Goal: Transaction & Acquisition: Subscribe to service/newsletter

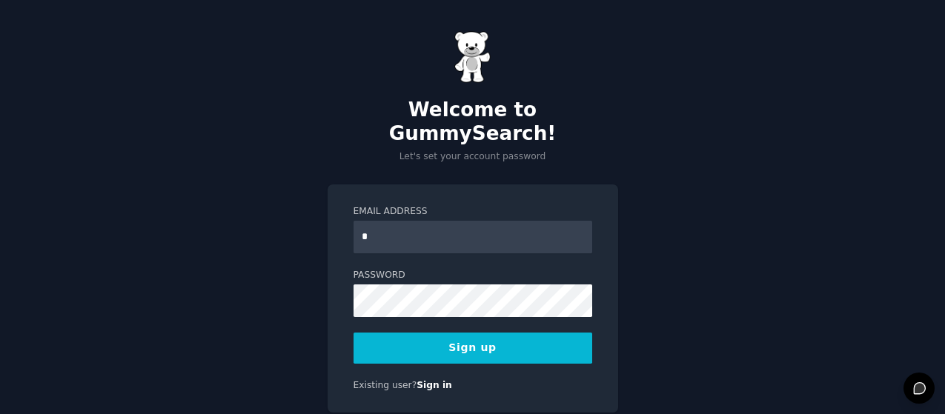
type input "**********"
click at [440, 333] on button "Sign up" at bounding box center [473, 348] width 239 height 31
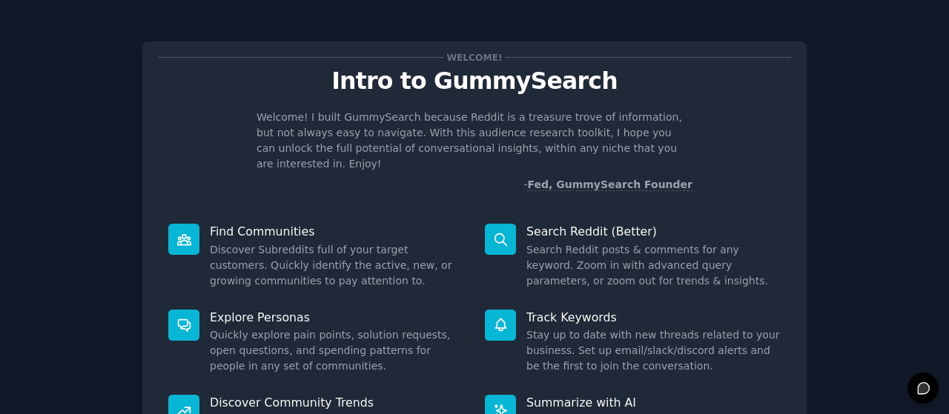
scroll to position [165, 0]
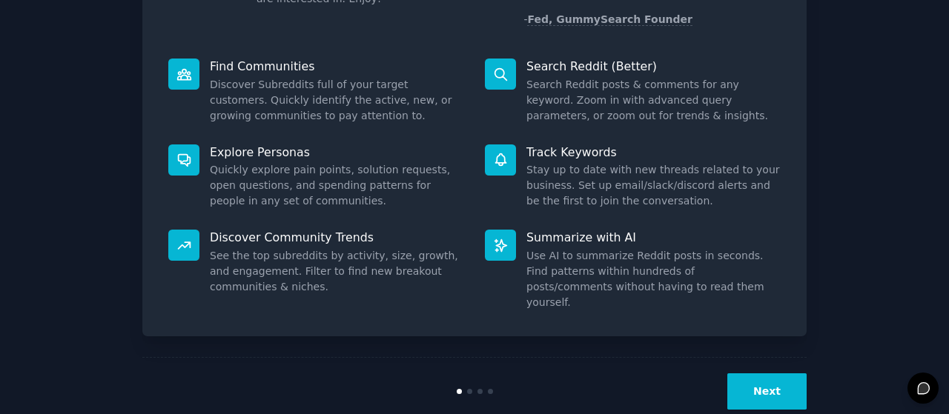
click at [747, 374] on button "Next" at bounding box center [766, 392] width 79 height 36
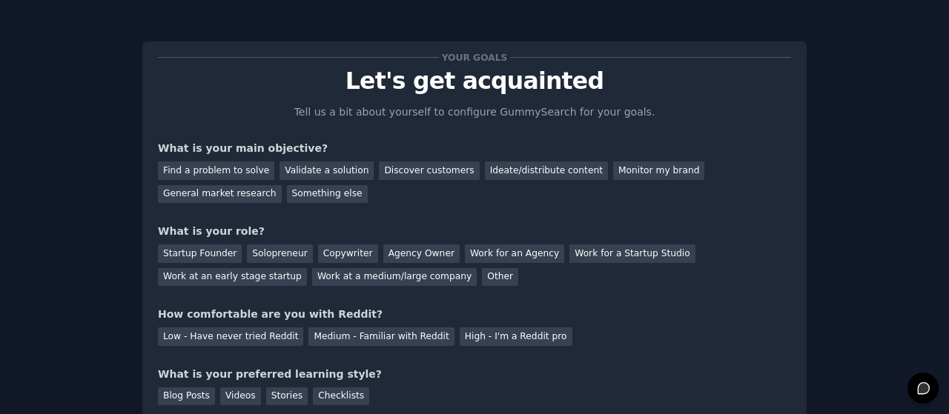
scroll to position [116, 0]
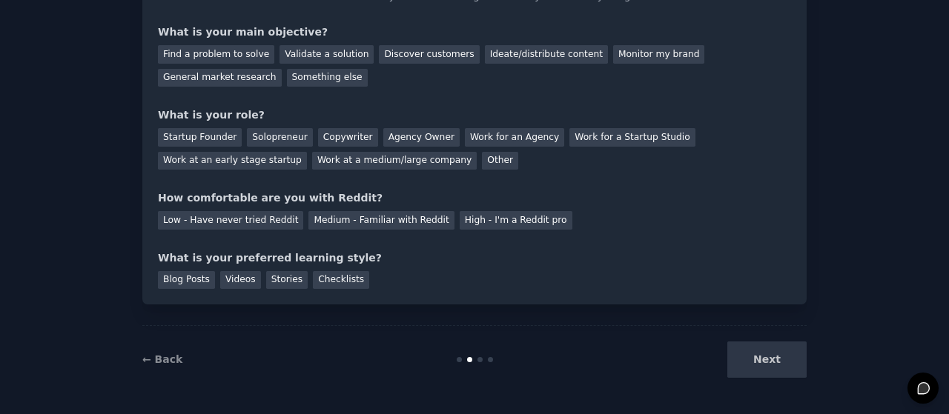
click at [761, 363] on div "Next" at bounding box center [696, 360] width 222 height 36
click at [775, 364] on div "Next" at bounding box center [696, 360] width 222 height 36
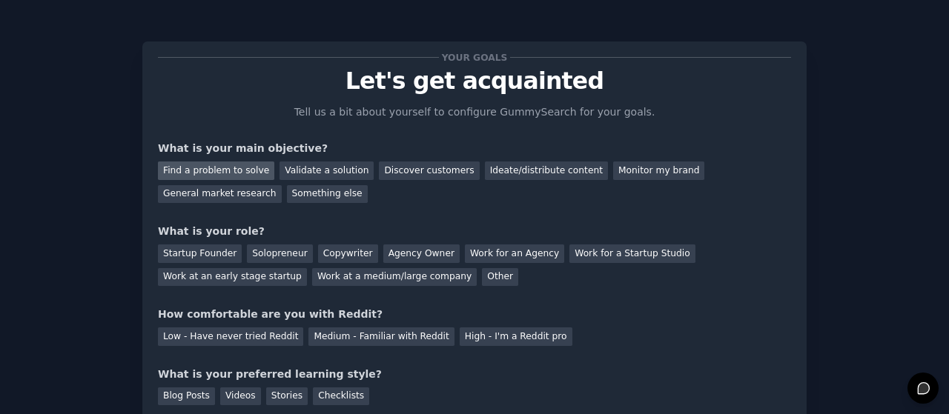
click at [211, 168] on div "Find a problem to solve" at bounding box center [216, 171] width 116 height 19
click at [482, 277] on div "Other" at bounding box center [500, 277] width 36 height 19
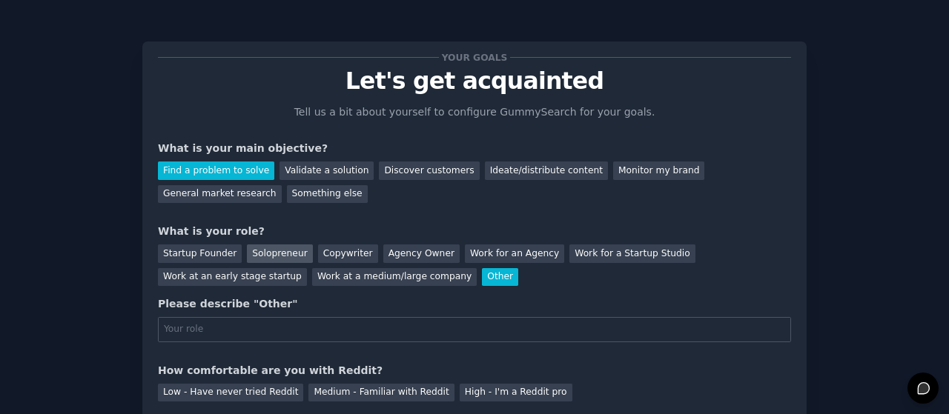
click at [267, 247] on div "Solopreneur" at bounding box center [279, 254] width 65 height 19
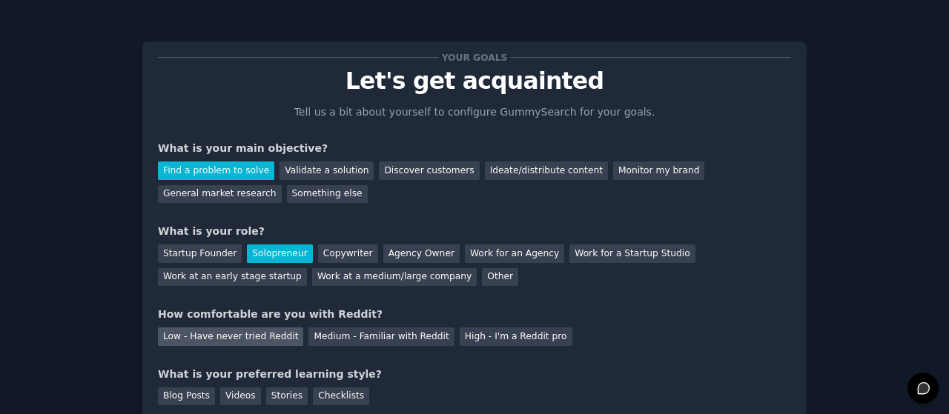
click at [235, 337] on div "Low - Have never tried Reddit" at bounding box center [230, 337] width 145 height 19
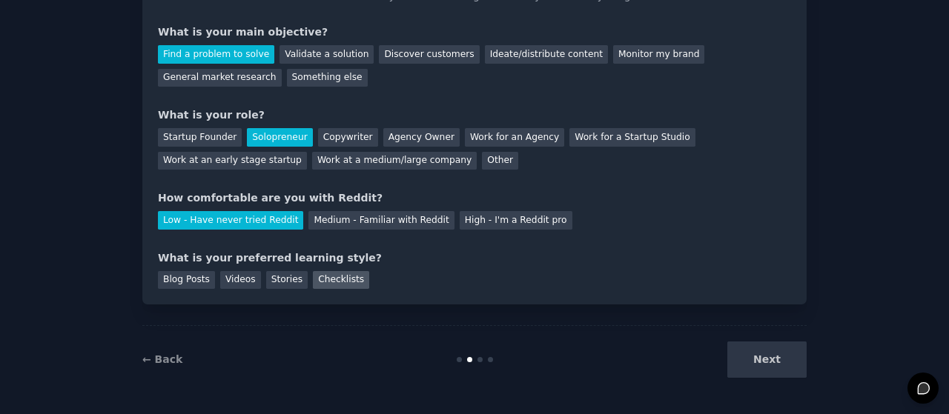
click at [313, 282] on div "Checklists" at bounding box center [341, 280] width 56 height 19
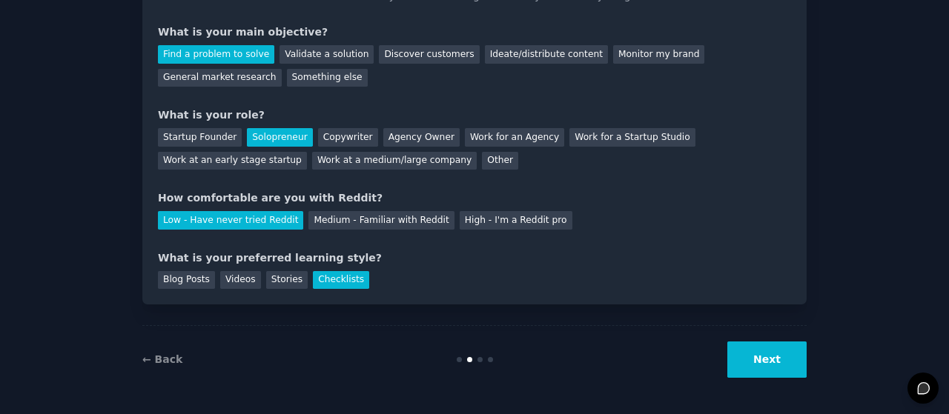
click at [757, 360] on button "Next" at bounding box center [766, 360] width 79 height 36
